Goal: Task Accomplishment & Management: Use online tool/utility

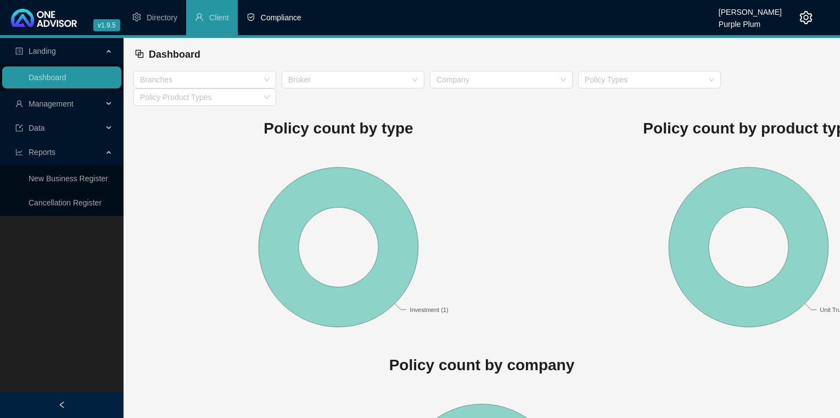
click at [297, 15] on span "Compliance" at bounding box center [281, 17] width 41 height 9
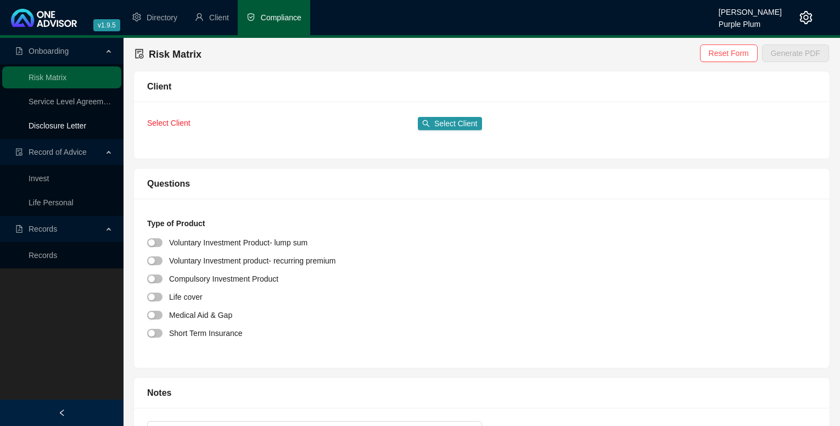
click at [46, 123] on link "Disclosure Letter" at bounding box center [58, 125] width 58 height 9
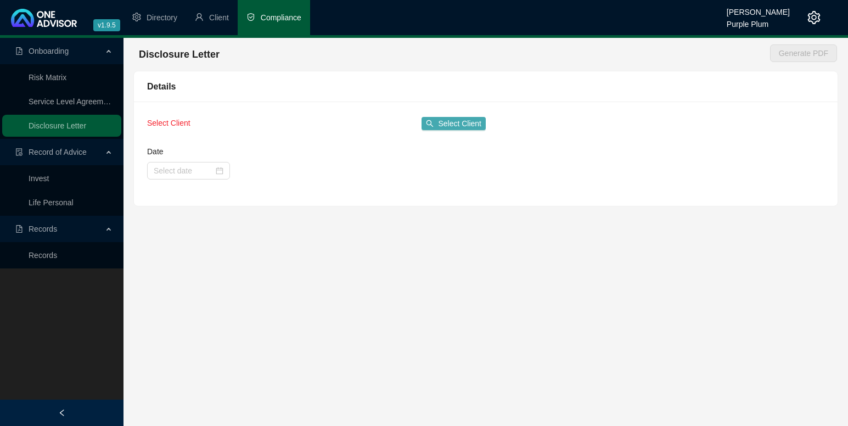
click at [460, 122] on span "Select Client" at bounding box center [459, 124] width 43 height 12
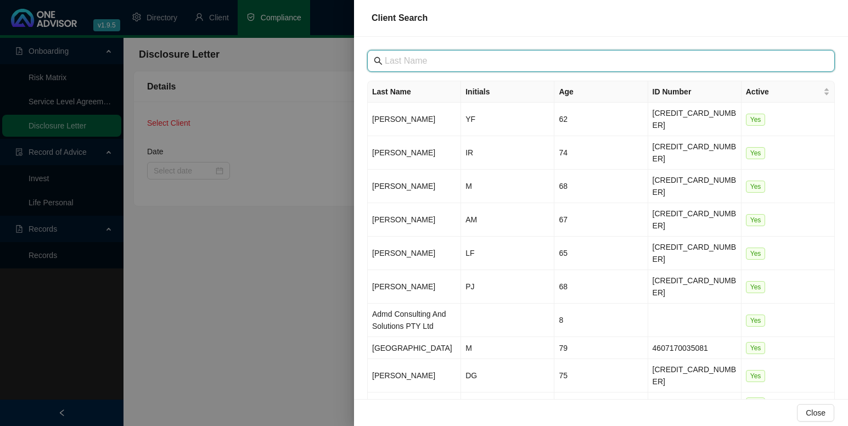
click at [396, 58] on input "text" at bounding box center [602, 60] width 435 height 13
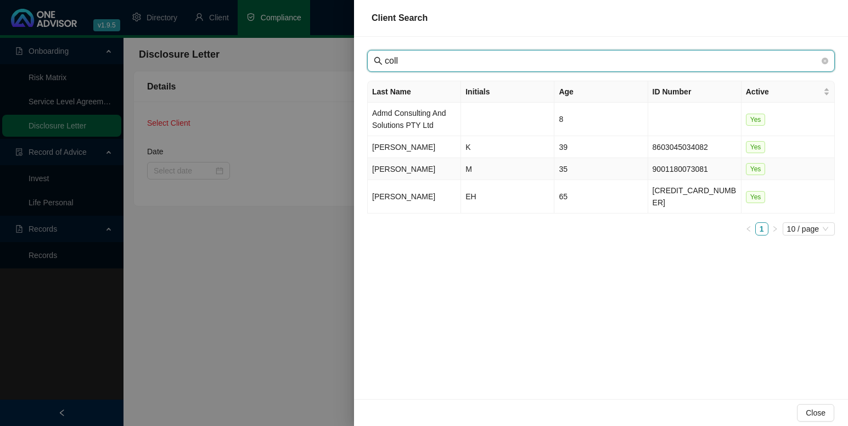
type input "coll"
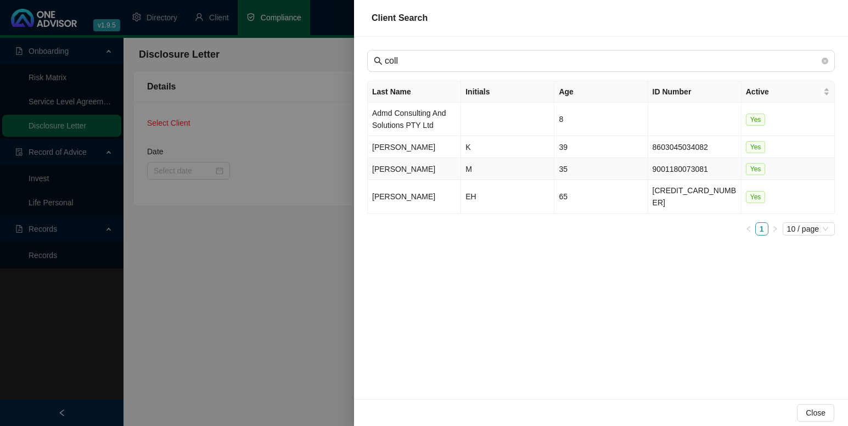
click at [477, 167] on td "M" at bounding box center [507, 169] width 93 height 22
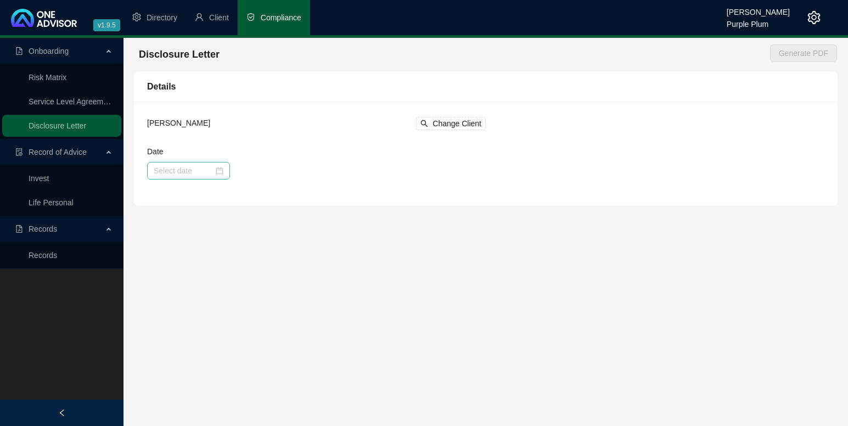
click at [219, 169] on div at bounding box center [189, 171] width 70 height 12
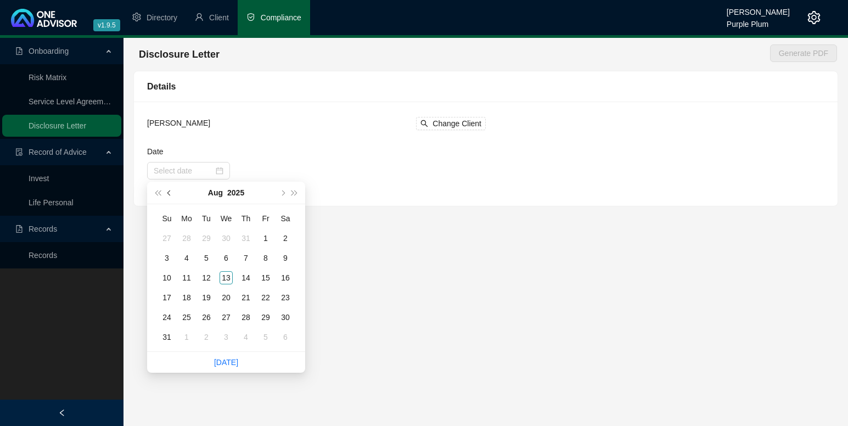
click at [169, 191] on span "prev-year" at bounding box center [169, 192] width 5 height 5
type input "[DATE]"
click at [266, 256] on div "9" at bounding box center [265, 258] width 13 height 13
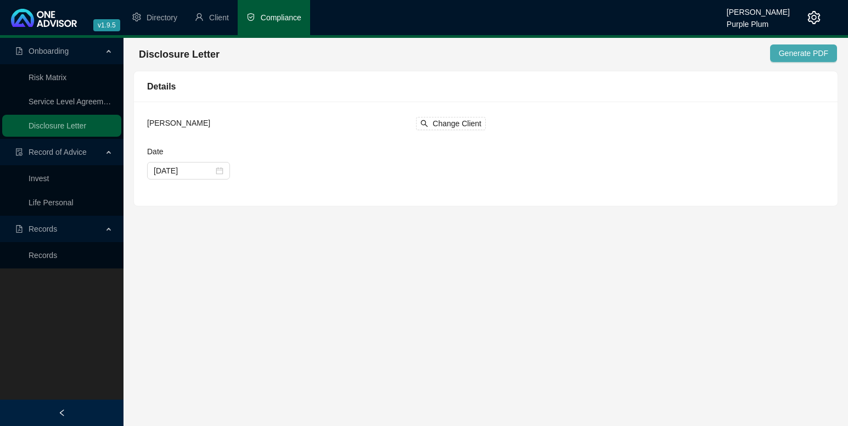
click at [787, 52] on span "Generate PDF" at bounding box center [803, 53] width 49 height 12
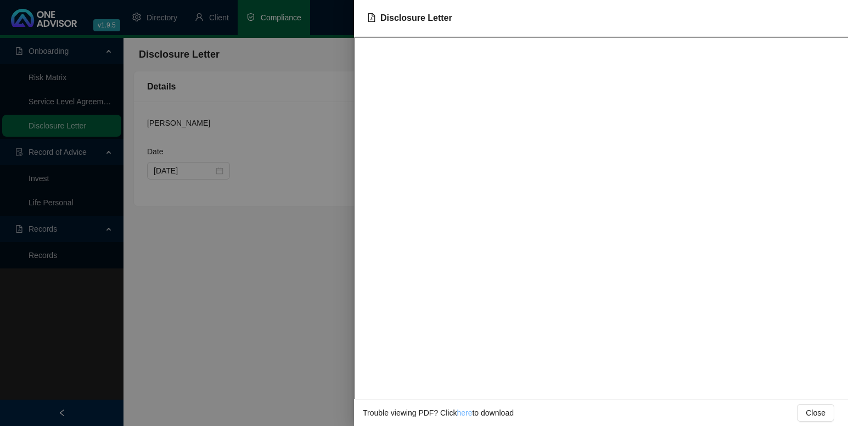
click at [459, 411] on link "here" at bounding box center [464, 413] width 15 height 9
click at [824, 411] on span "Close" at bounding box center [816, 413] width 20 height 12
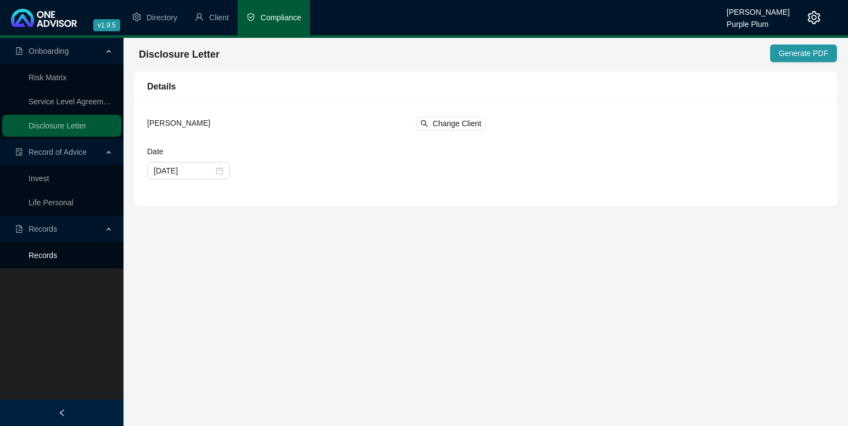
click at [34, 254] on link "Records" at bounding box center [43, 255] width 29 height 9
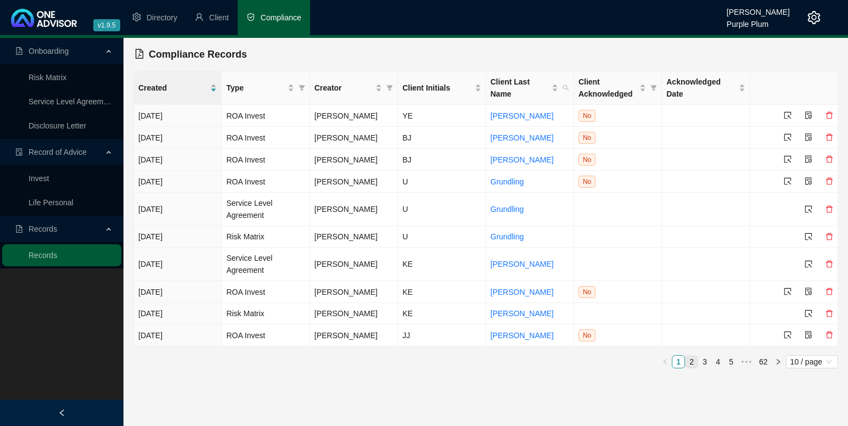
click at [691, 357] on link "2" at bounding box center [692, 362] width 12 height 12
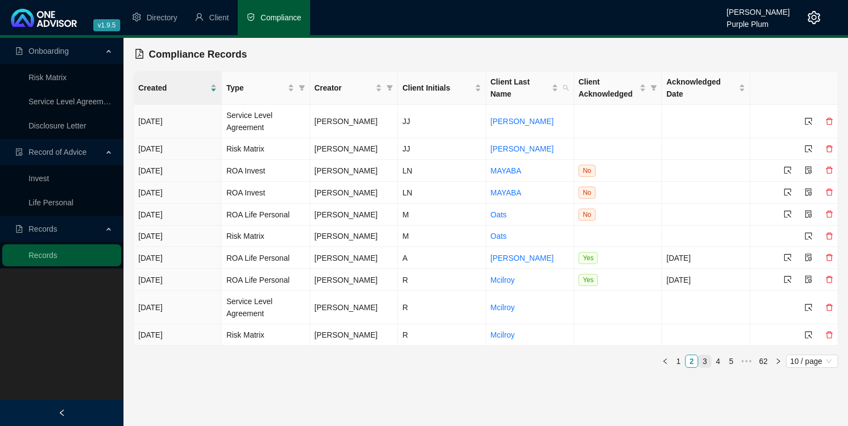
click at [705, 360] on link "3" at bounding box center [705, 361] width 12 height 12
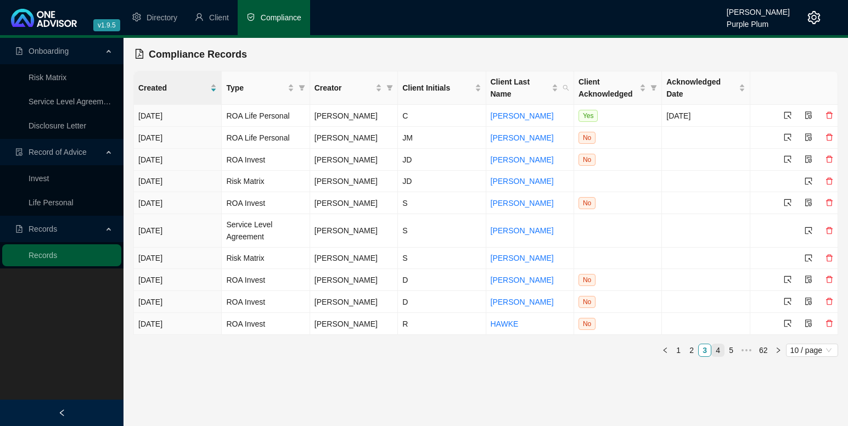
click at [717, 344] on link "4" at bounding box center [718, 350] width 12 height 12
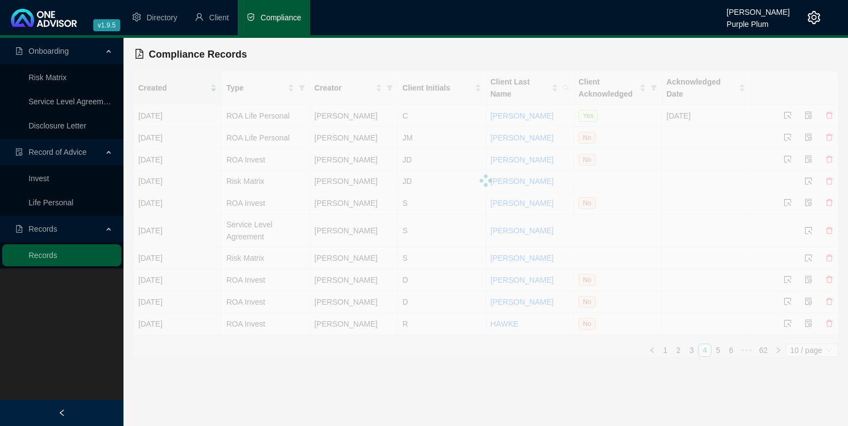
click at [717, 344] on div "Created Type Creator Client Initials Client Last Name Client Acknowledged Ackno…" at bounding box center [485, 214] width 705 height 286
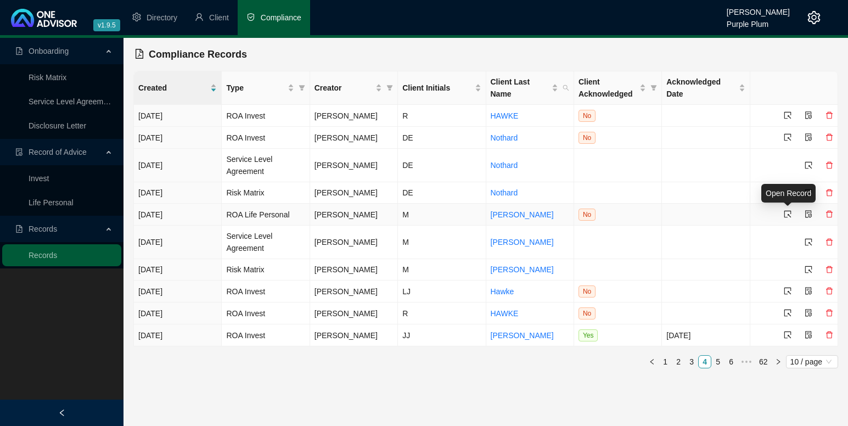
click at [787, 213] on icon "select" at bounding box center [788, 214] width 8 height 8
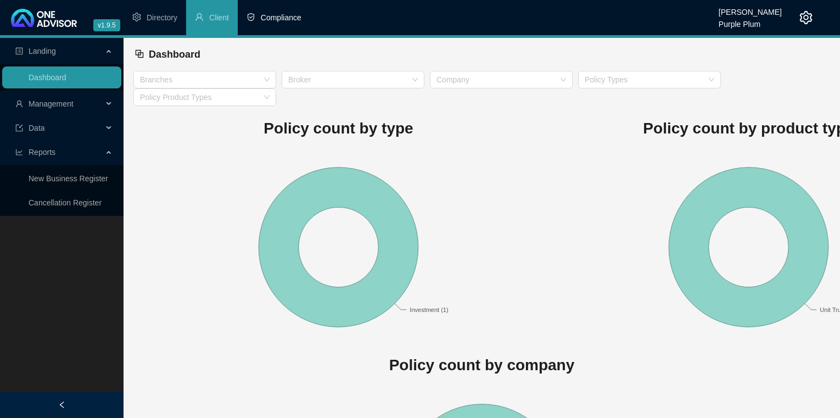
click at [270, 13] on span "Compliance" at bounding box center [281, 17] width 41 height 9
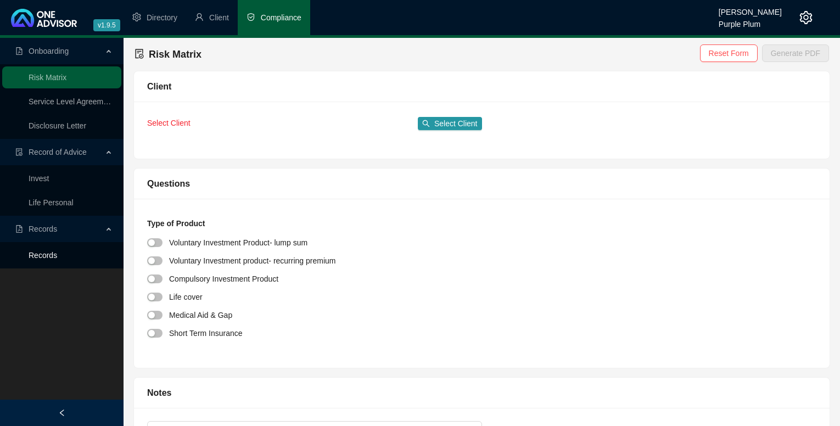
click at [42, 253] on link "Records" at bounding box center [43, 255] width 29 height 9
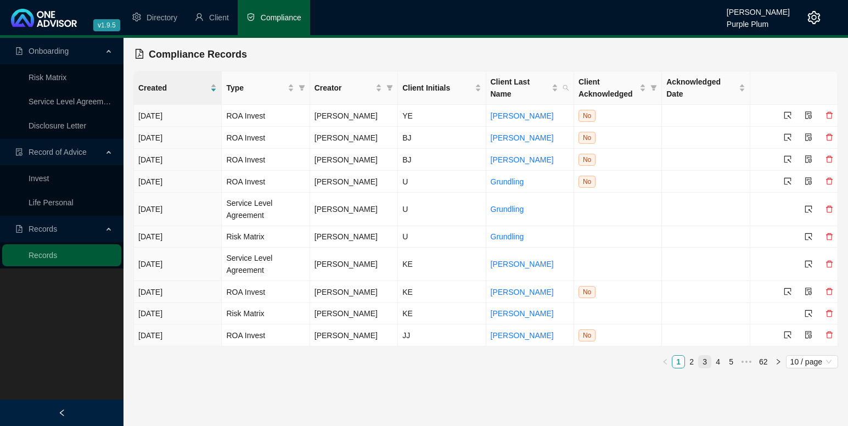
click at [705, 359] on link "3" at bounding box center [705, 362] width 12 height 12
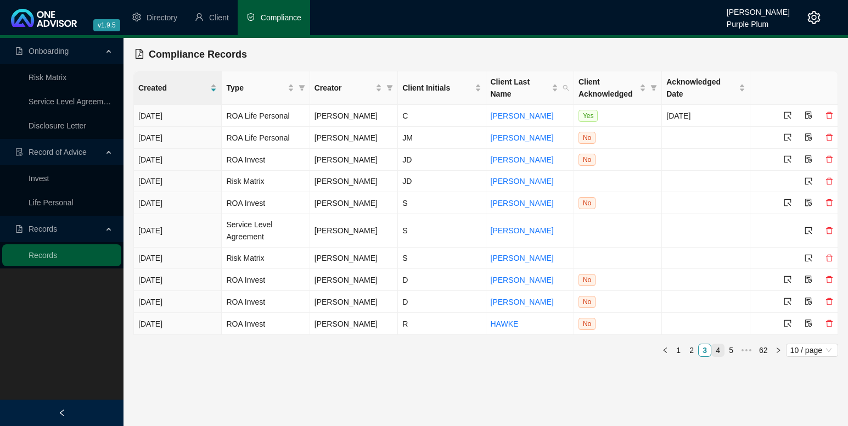
click at [719, 346] on link "4" at bounding box center [718, 350] width 12 height 12
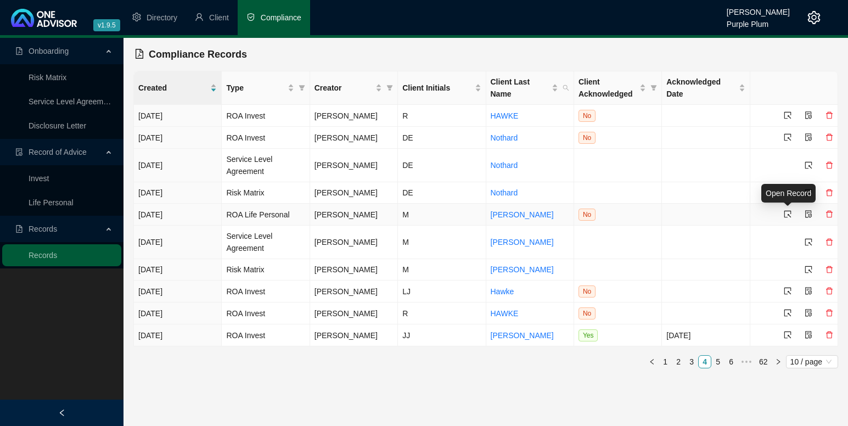
click at [786, 214] on icon "select" at bounding box center [788, 214] width 8 height 8
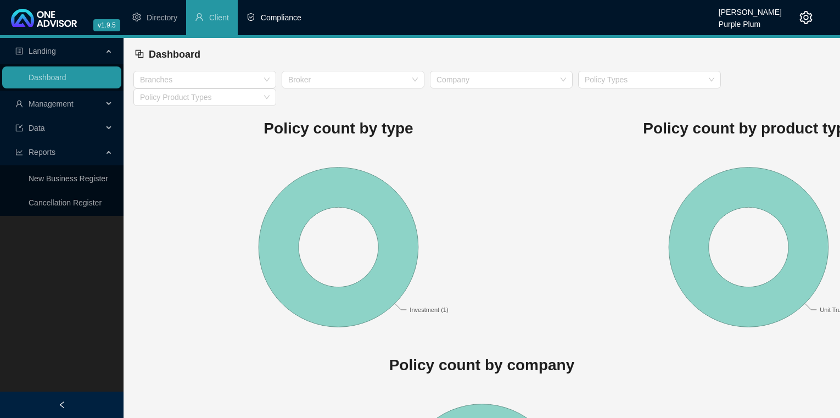
click at [271, 13] on span "Compliance" at bounding box center [281, 17] width 41 height 9
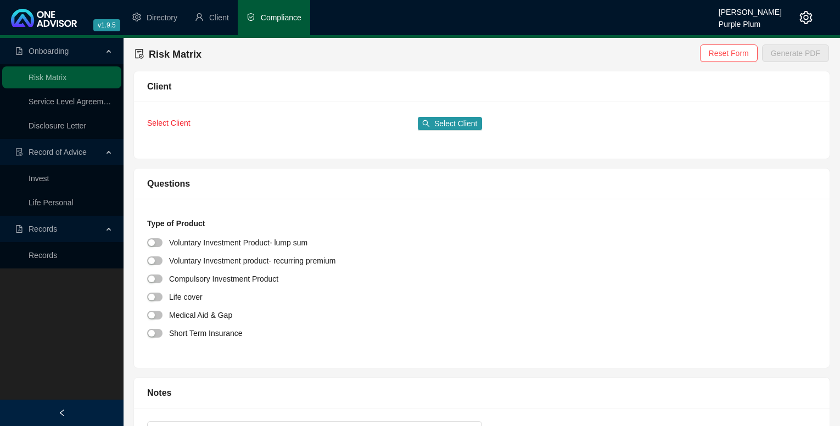
drag, startPoint x: 48, startPoint y: 255, endPoint x: 55, endPoint y: 255, distance: 7.2
click at [49, 255] on link "Records" at bounding box center [43, 255] width 29 height 9
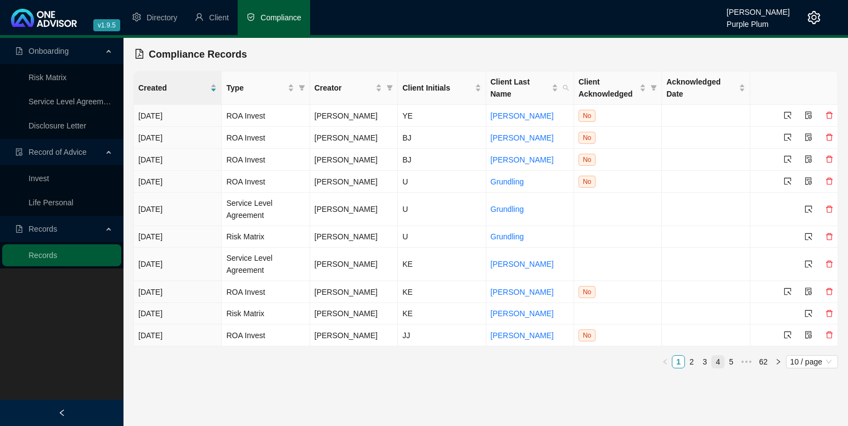
click at [718, 359] on link "4" at bounding box center [718, 362] width 12 height 12
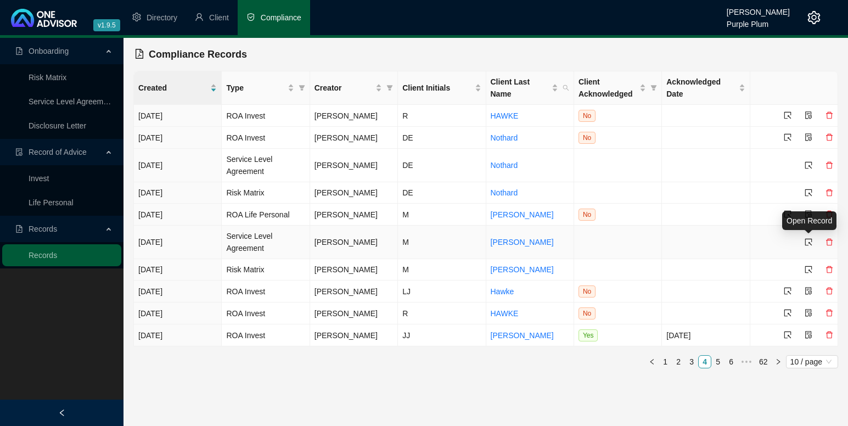
click at [811, 242] on icon "select" at bounding box center [809, 242] width 7 height 7
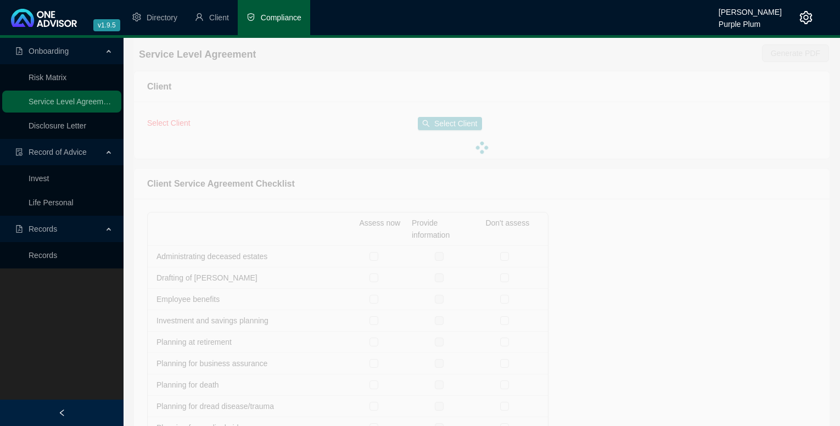
checkbox input "true"
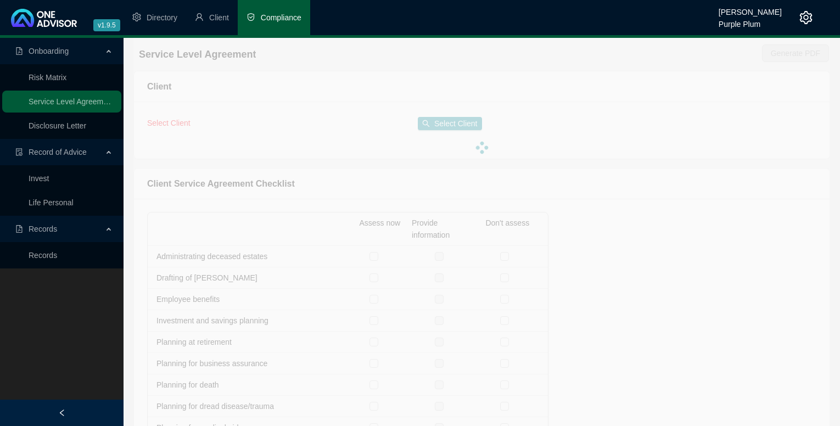
checkbox input "true"
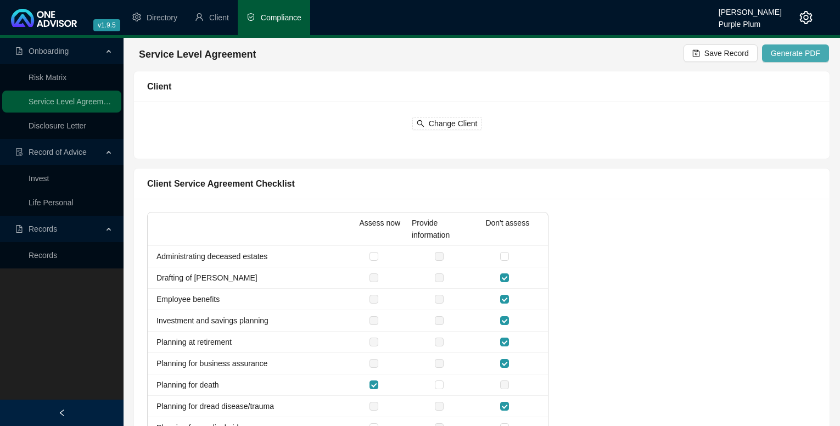
click at [801, 55] on span "Generate PDF" at bounding box center [795, 53] width 49 height 12
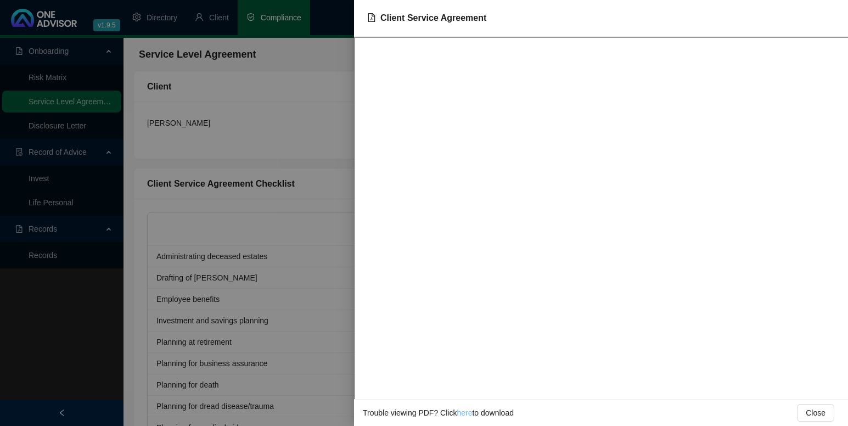
click at [463, 413] on link "here" at bounding box center [464, 413] width 15 height 9
click at [822, 411] on span "Close" at bounding box center [816, 413] width 20 height 12
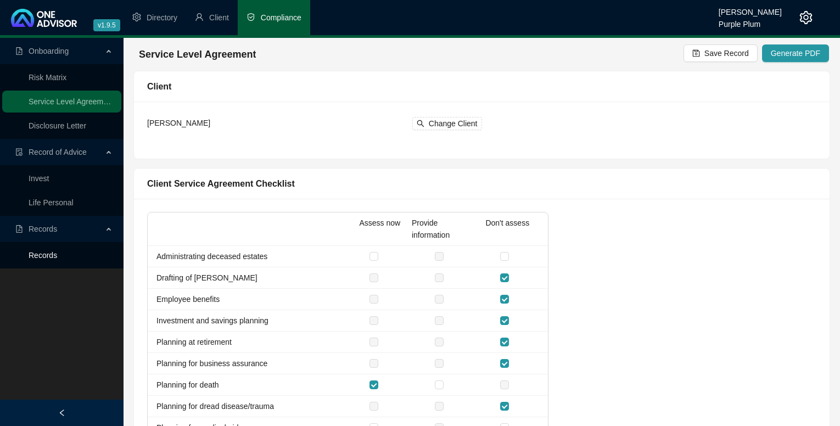
click at [42, 256] on link "Records" at bounding box center [43, 255] width 29 height 9
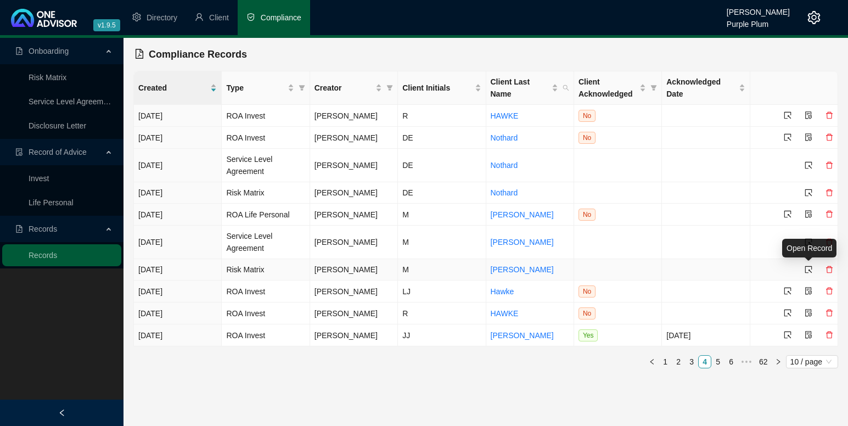
click at [807, 271] on icon "select" at bounding box center [809, 269] width 7 height 7
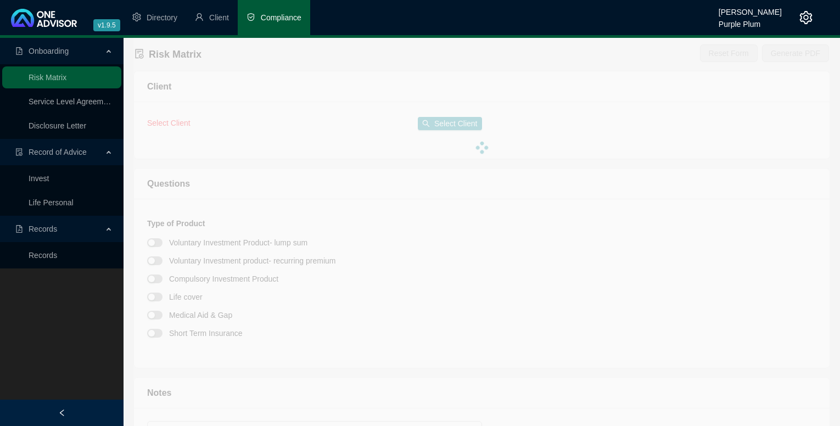
type textarea "OM Risk Cover."
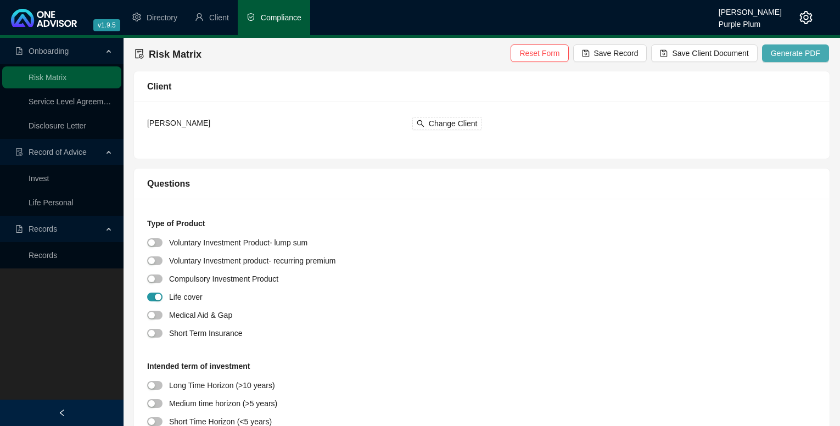
click at [791, 51] on span "Generate PDF" at bounding box center [795, 53] width 49 height 12
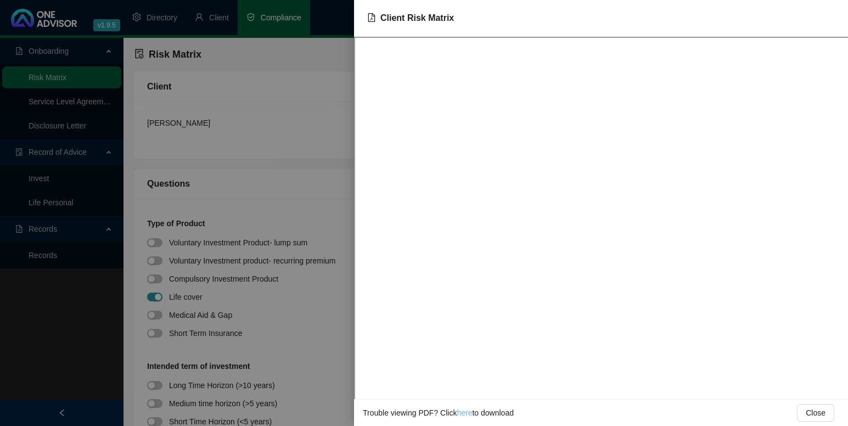
click at [464, 412] on link "here" at bounding box center [464, 413] width 15 height 9
click at [824, 412] on span "Close" at bounding box center [816, 413] width 20 height 12
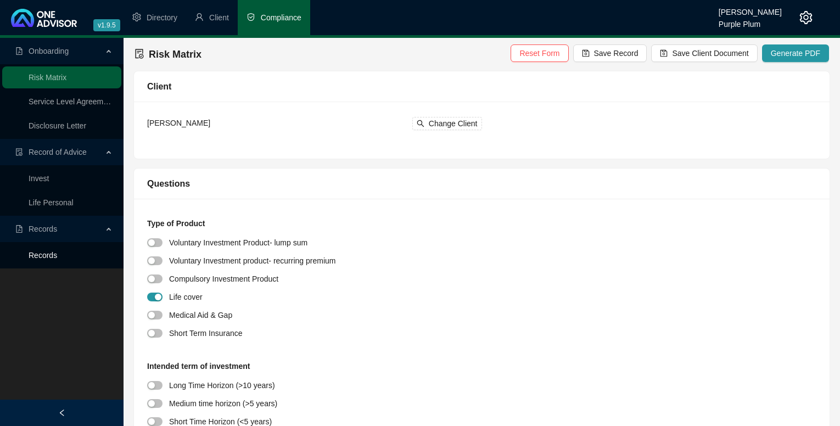
click at [57, 259] on link "Records" at bounding box center [43, 255] width 29 height 9
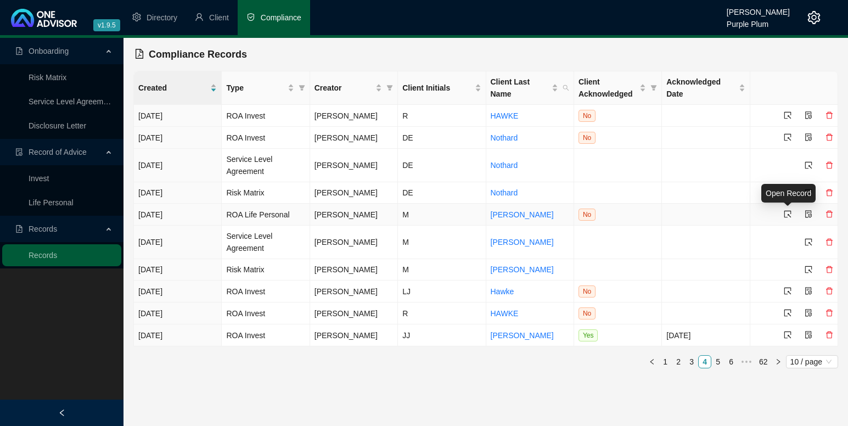
click at [787, 211] on icon "select" at bounding box center [788, 214] width 8 height 8
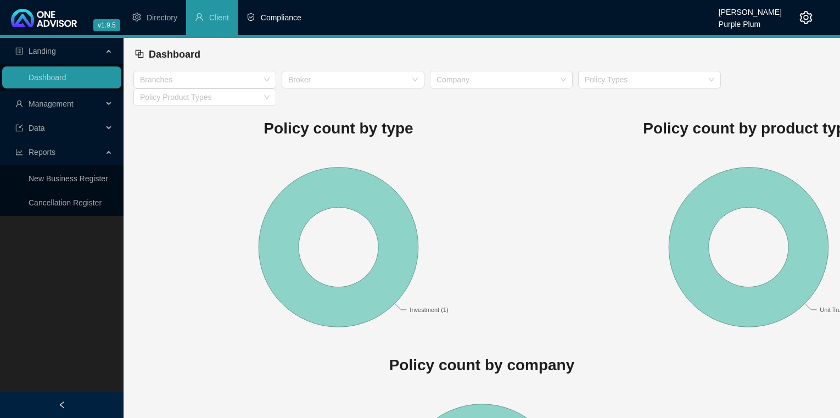
click at [274, 13] on span "Compliance" at bounding box center [281, 17] width 41 height 9
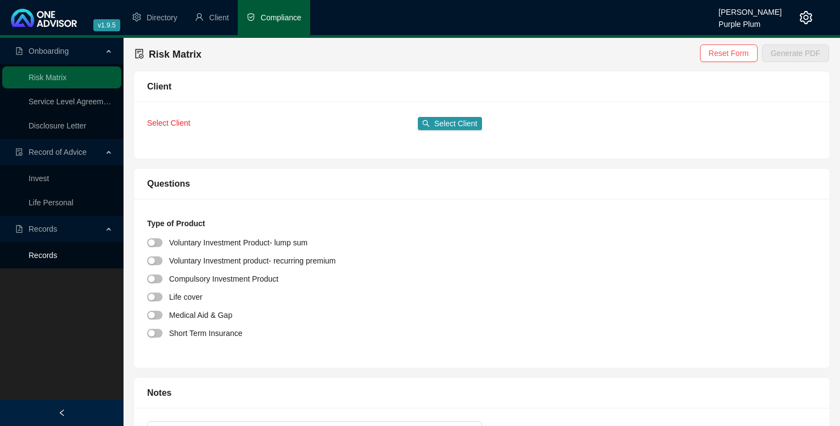
click at [39, 254] on link "Records" at bounding box center [43, 255] width 29 height 9
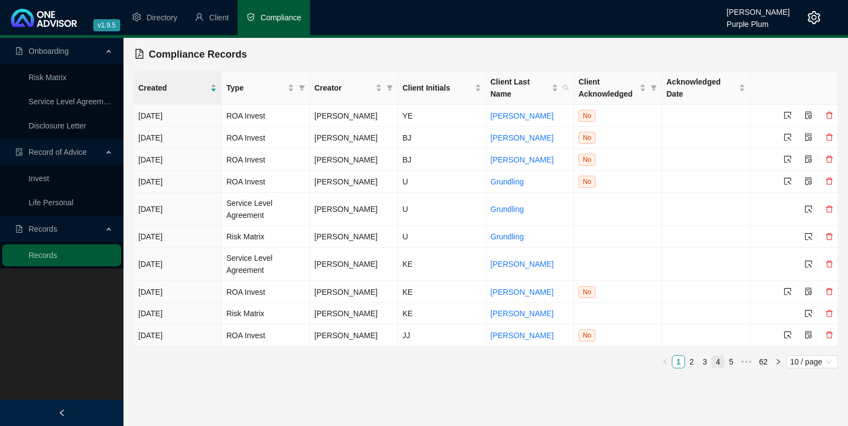
click at [718, 360] on link "4" at bounding box center [718, 362] width 12 height 12
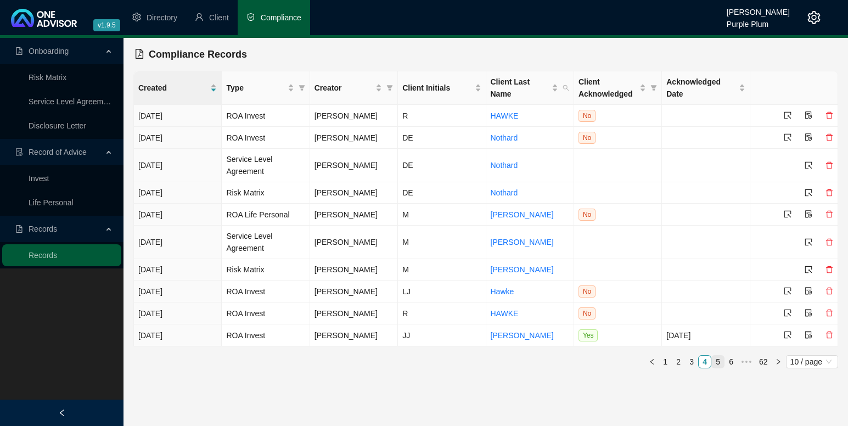
click at [717, 357] on link "5" at bounding box center [718, 362] width 12 height 12
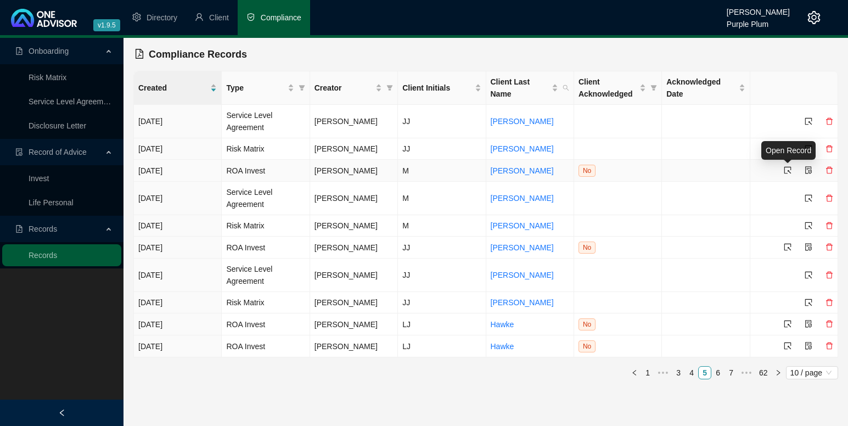
click at [786, 172] on icon "select" at bounding box center [788, 170] width 8 height 8
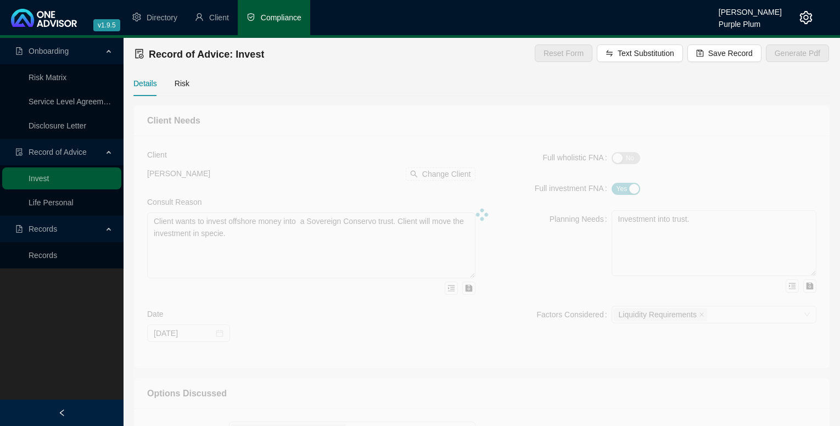
type textarea "Client wants to invest lump sum into Peregrine."
type textarea "Peregrine Investment."
type textarea "As per Recommendation and options and consult. In consult with client a flexibl…"
type textarea "Unit trusts and Shares."
type input "62000"
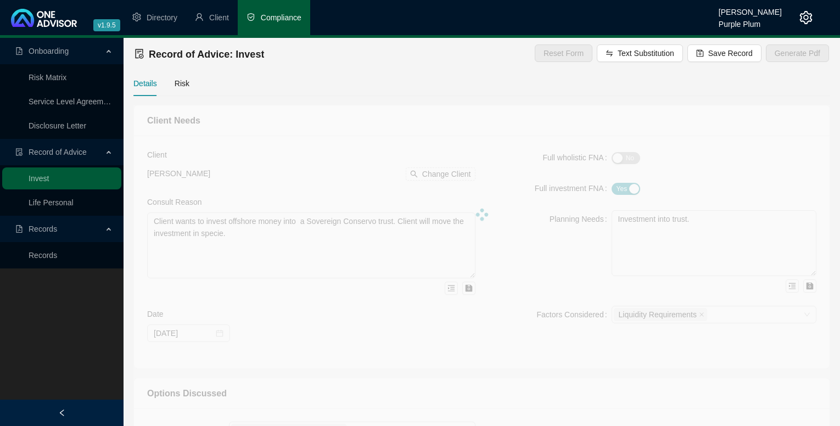
type input "620"
type input "[DATE]"
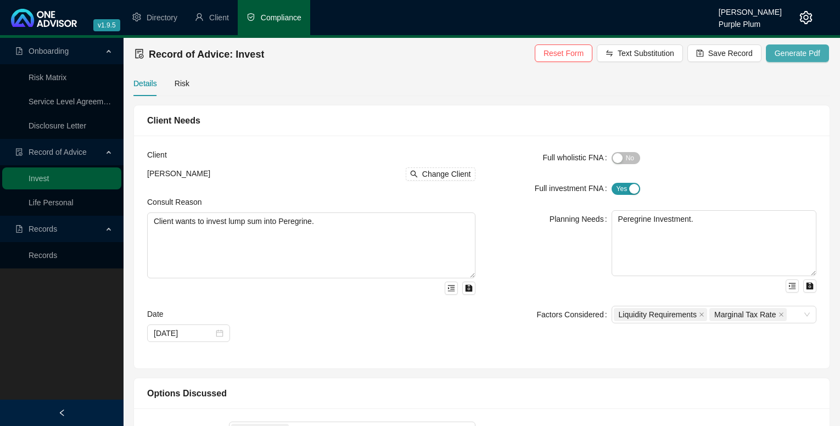
click at [793, 54] on span "Generate Pdf" at bounding box center [798, 53] width 46 height 12
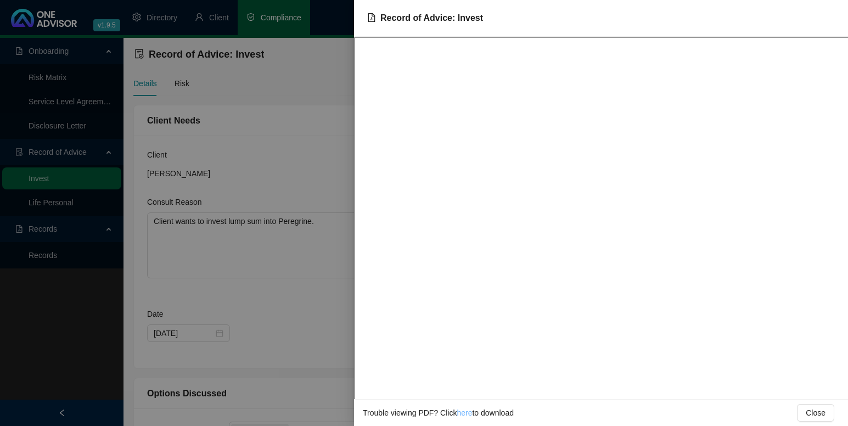
click at [466, 413] on link "here" at bounding box center [464, 413] width 15 height 9
click at [821, 411] on span "Close" at bounding box center [816, 413] width 20 height 12
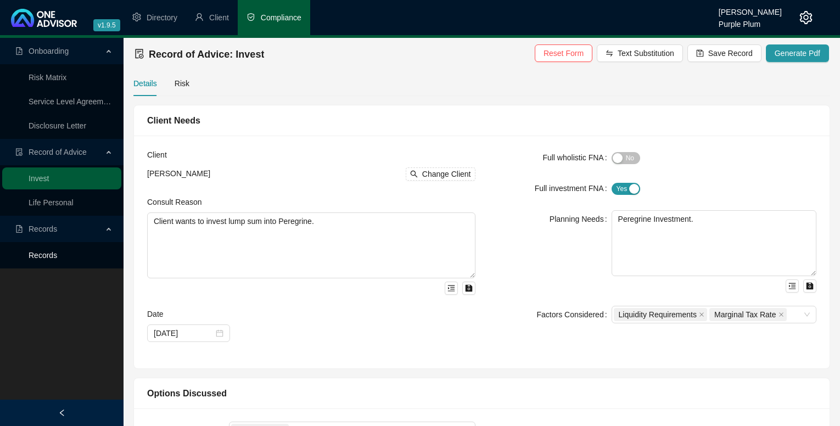
click at [41, 254] on link "Records" at bounding box center [43, 255] width 29 height 9
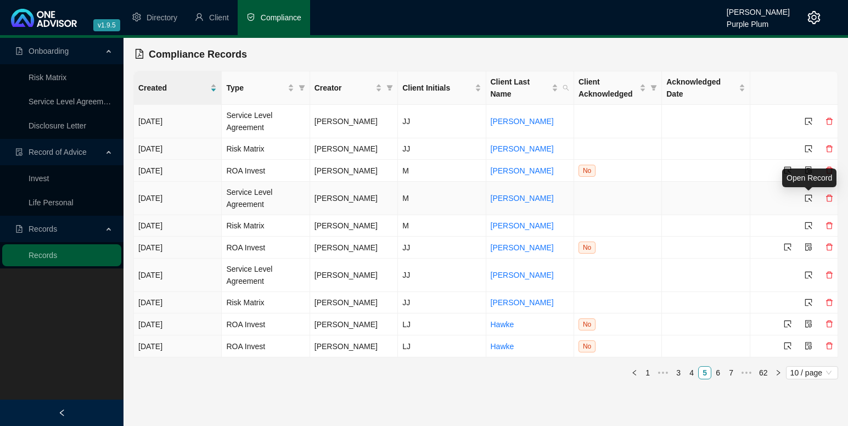
click at [808, 198] on icon "select" at bounding box center [809, 198] width 8 height 8
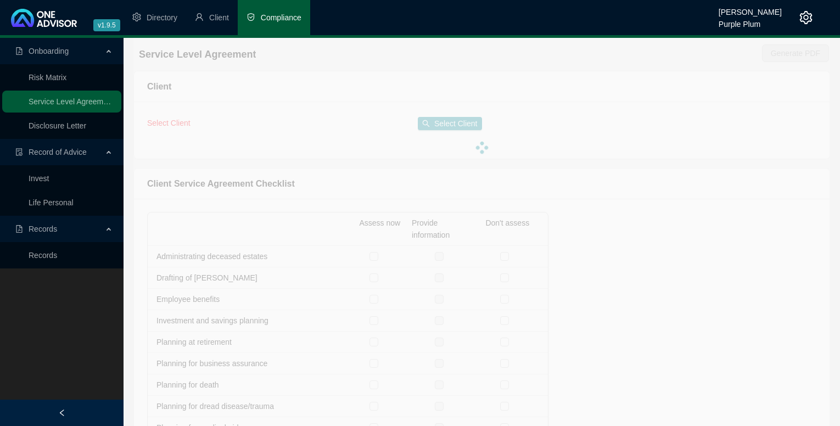
checkbox input "true"
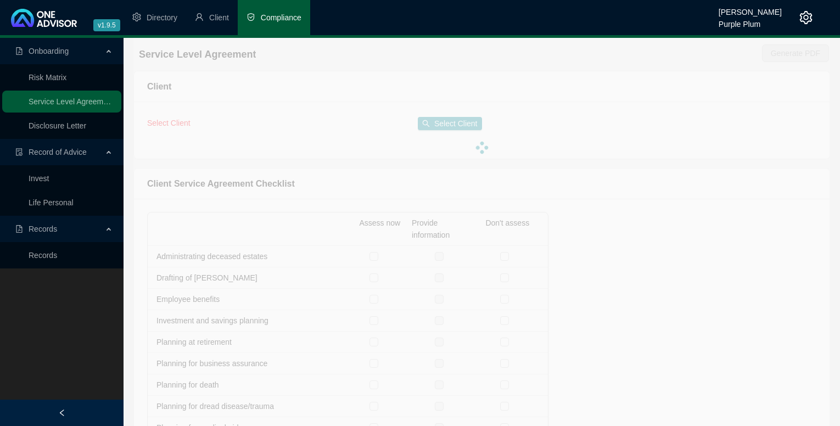
checkbox input "true"
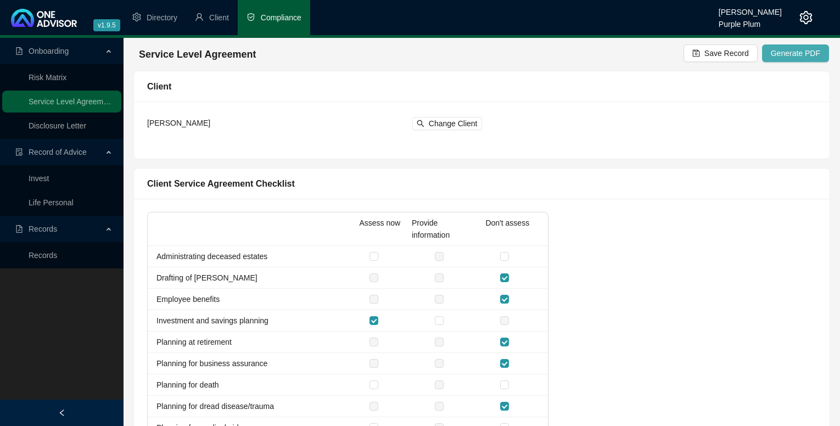
click at [791, 49] on span "Generate PDF" at bounding box center [795, 53] width 49 height 12
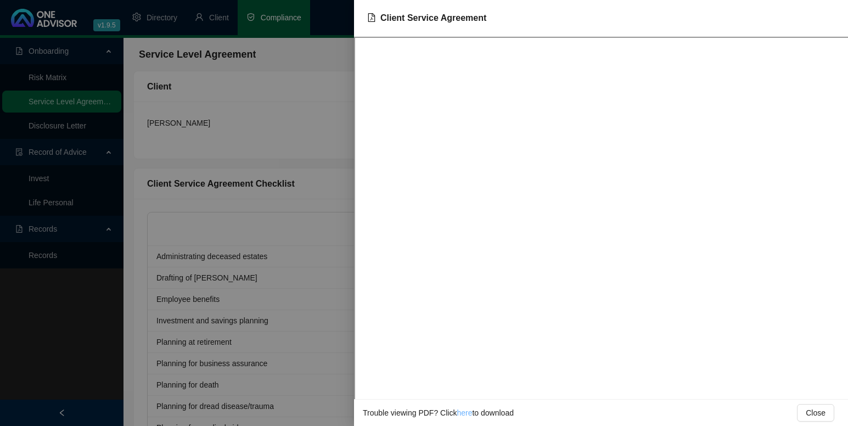
click at [460, 412] on link "here" at bounding box center [464, 413] width 15 height 9
click at [815, 412] on span "Close" at bounding box center [816, 413] width 20 height 12
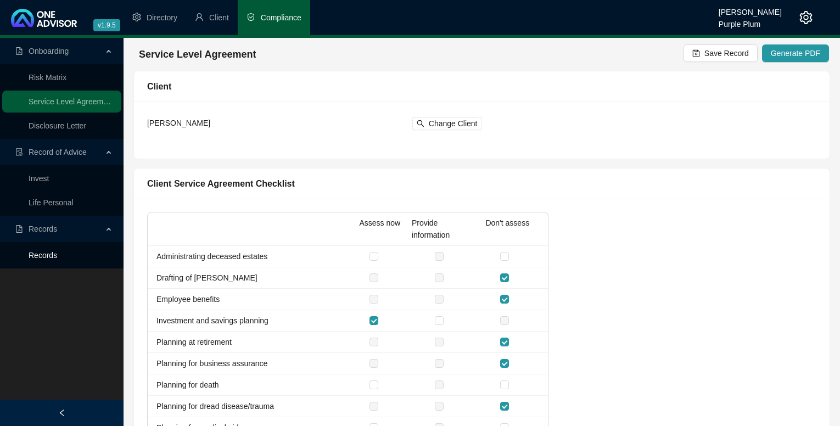
click at [41, 256] on link "Records" at bounding box center [43, 255] width 29 height 9
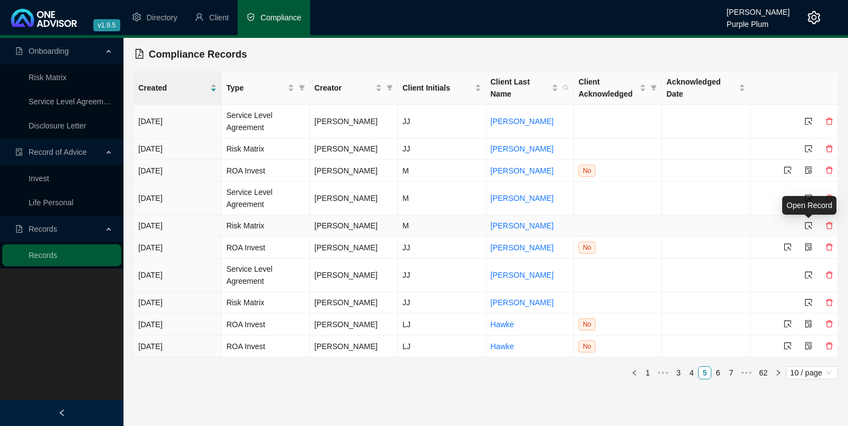
click at [809, 225] on icon "select" at bounding box center [809, 225] width 7 height 7
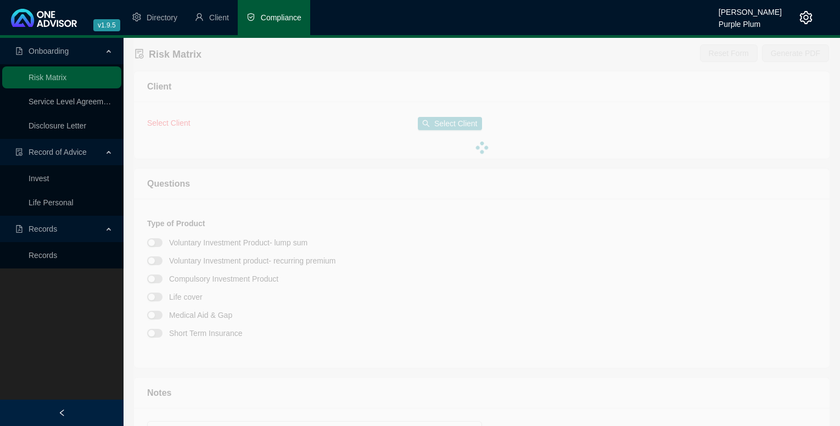
type textarea "Open a Peregrine account."
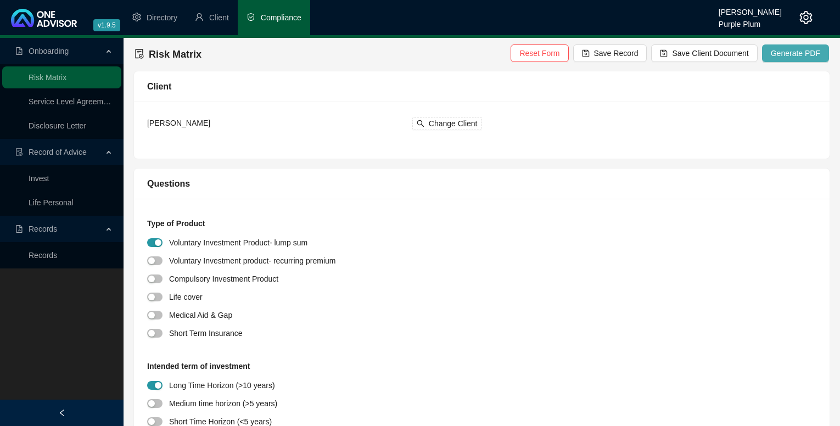
click at [786, 49] on span "Generate PDF" at bounding box center [795, 53] width 49 height 12
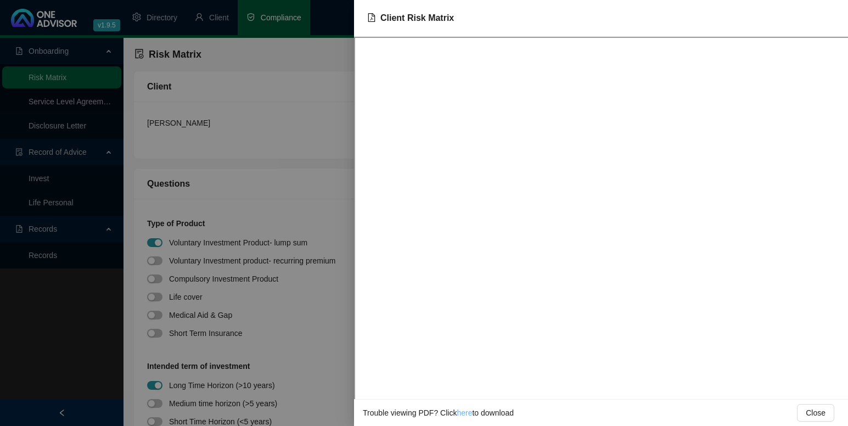
click at [462, 411] on link "here" at bounding box center [464, 413] width 15 height 9
click at [821, 411] on span "Close" at bounding box center [816, 413] width 20 height 12
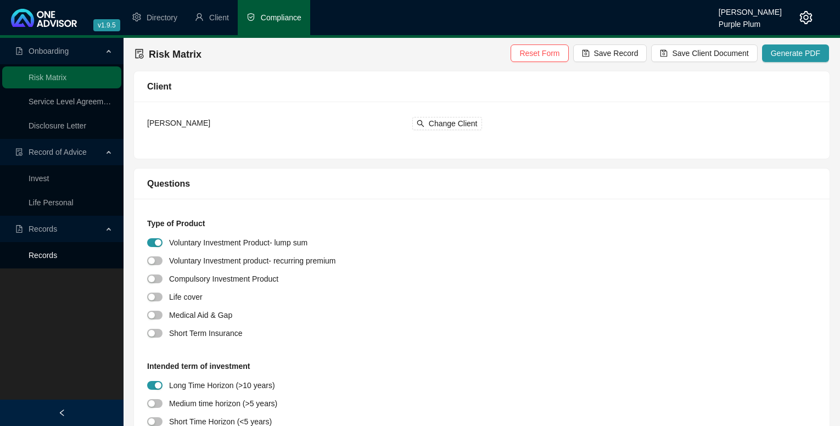
click at [46, 253] on link "Records" at bounding box center [43, 255] width 29 height 9
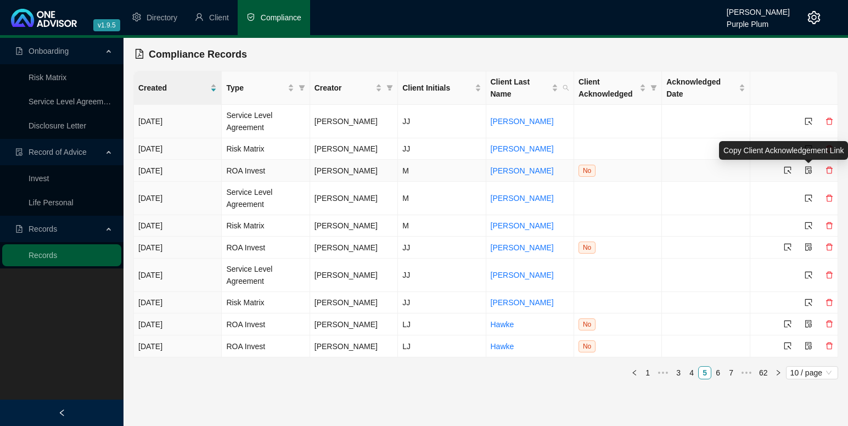
click at [806, 169] on icon "file-protect" at bounding box center [809, 170] width 7 height 8
